Goal: Information Seeking & Learning: Learn about a topic

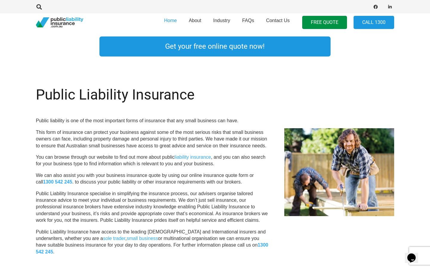
scroll to position [203, 0]
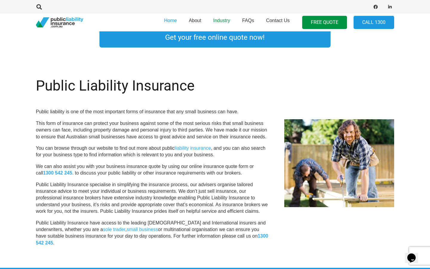
click at [225, 19] on span "Industry" at bounding box center [221, 20] width 17 height 5
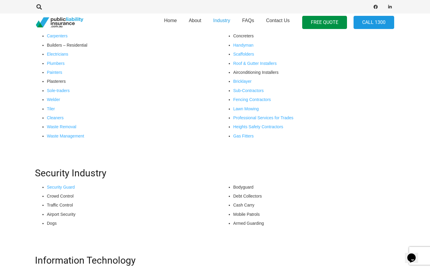
scroll to position [262, 1]
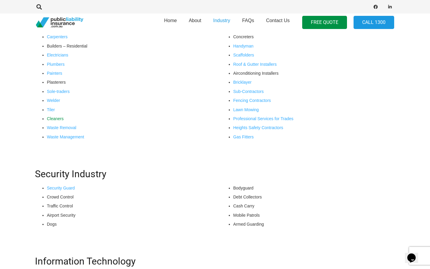
click at [61, 116] on link "Cleaners" at bounding box center [55, 118] width 17 height 5
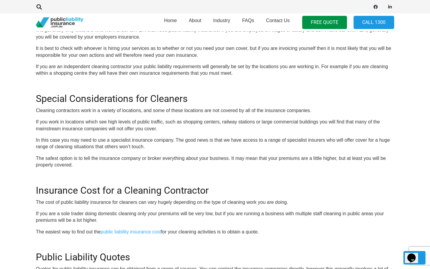
scroll to position [358, 0]
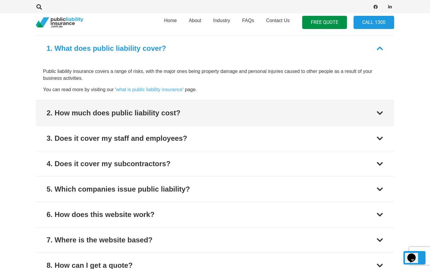
click at [80, 100] on button "2. How much does public liability cost?" at bounding box center [215, 112] width 359 height 25
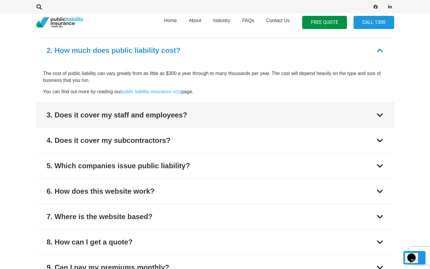
scroll to position [782, 0]
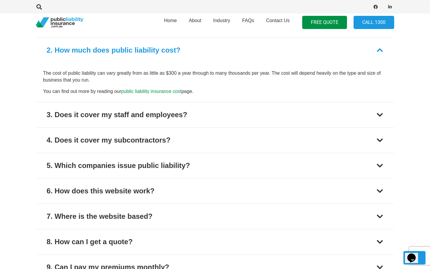
click at [158, 89] on link "public liability insurance cost" at bounding box center [151, 91] width 60 height 5
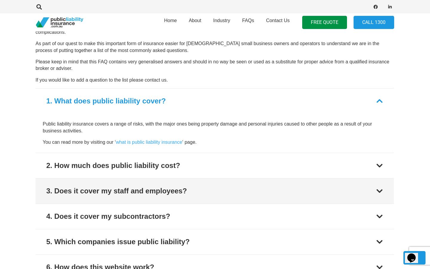
scroll to position [715, 0]
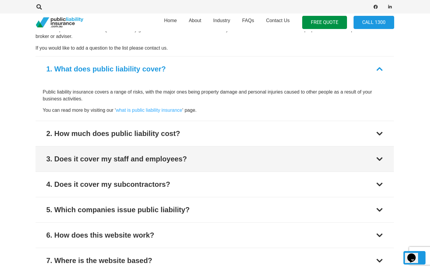
click at [182, 146] on button "3. Does it cover my staff and employees?" at bounding box center [215, 158] width 359 height 25
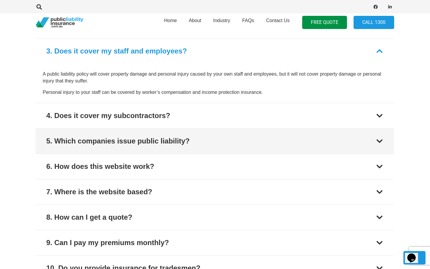
scroll to position [813, 0]
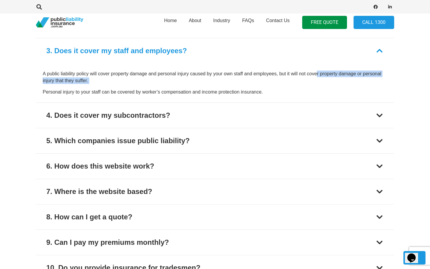
drag, startPoint x: 317, startPoint y: 68, endPoint x: 327, endPoint y: 77, distance: 13.1
click at [327, 77] on p "A public liability policy will cover property damage and personal injury caused…" at bounding box center [215, 77] width 344 height 13
click at [410, 78] on section "Frequently Asked Questions In some respects public liability insurance is very …" at bounding box center [215, 164] width 430 height 556
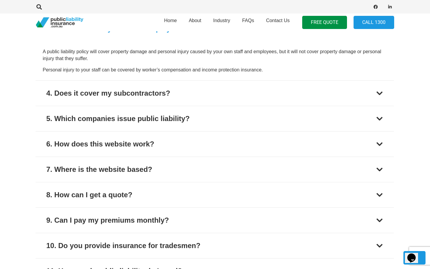
scroll to position [839, 0]
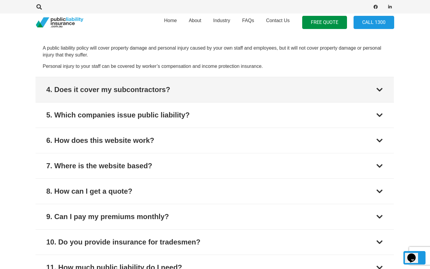
click at [347, 81] on button "4. Does it cover my subcontractors?" at bounding box center [215, 89] width 359 height 25
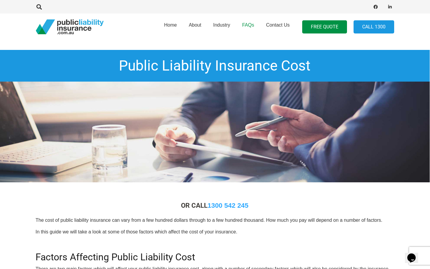
scroll to position [0, 0]
